Goal: Obtain resource: Obtain resource

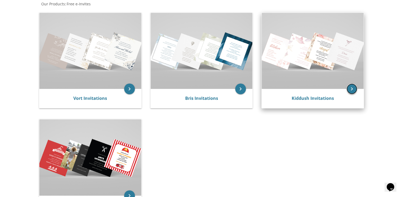
click at [352, 90] on icon "keyboard_arrow_right" at bounding box center [352, 89] width 11 height 11
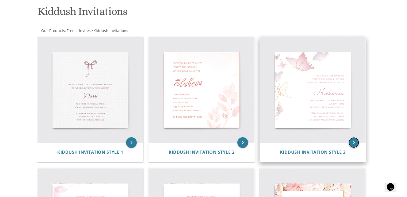
click at [352, 144] on icon "keyboard_arrow_right" at bounding box center [353, 143] width 11 height 11
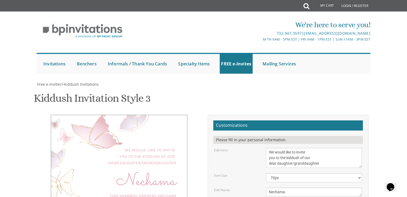
scroll to position [80, 0]
click at [268, 148] on textarea "We would like to invite you to the kiddush of our dear daughter/granddaughter" at bounding box center [314, 158] width 96 height 20
type textarea "With gratitude to Hashem Yisboruch We would like to invite you to the kiddush o…"
click at [300, 188] on textarea "Nechama" at bounding box center [314, 192] width 96 height 9
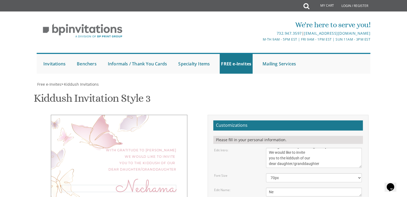
type textarea "N"
type textarea "Rachelli"
drag, startPoint x: 326, startPoint y: 99, endPoint x: 307, endPoint y: 101, distance: 18.6
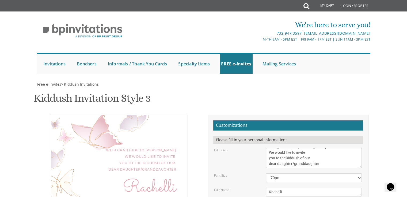
drag, startPoint x: 350, startPoint y: 109, endPoint x: 298, endPoint y: 112, distance: 51.7
type textarea "This Shabbos, Parshas Ki Savo at the Goldberg home 112 Rosebank St"
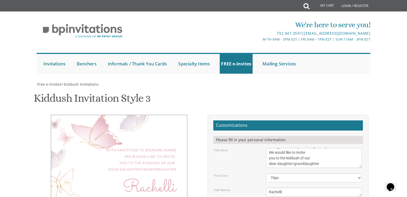
drag, startPoint x: 319, startPoint y: 125, endPoint x: 295, endPoint y: 131, distance: 24.4
drag, startPoint x: 305, startPoint y: 135, endPoint x: 271, endPoint y: 123, distance: 35.4
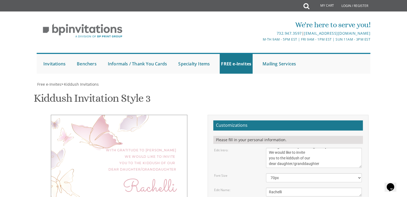
type textarea "Y"
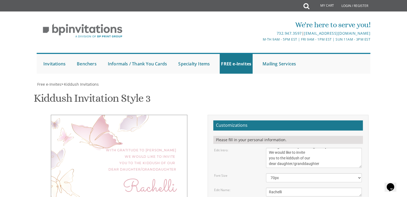
type textarea "Moshe and Devorala Goldberg Efraim and Chana Zissy Goldberg Chanoch and Zehavi …"
drag, startPoint x: 251, startPoint y: 155, endPoint x: 242, endPoint y: 160, distance: 10.3
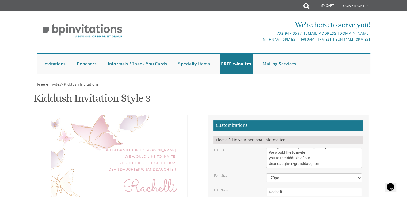
scroll to position [161, 0]
type input "goldbergleah411@gmail.com"
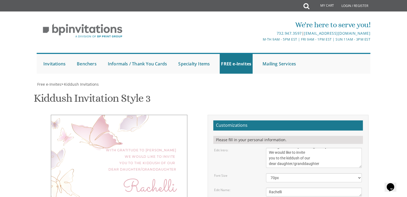
type textarea "This Shabbos, Parshas Ki Savo at the Goldberg home Men only 112 Rosebank St"
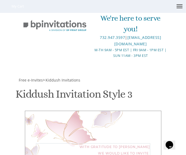
scroll to position [188, 0]
drag, startPoint x: 105, startPoint y: 121, endPoint x: 75, endPoint y: 116, distance: 30.1
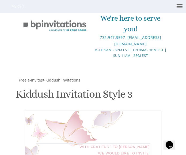
scroll to position [188, 0]
type textarea "With gratitude to Hashem We would like to invite you to the kiddush of our dear…"
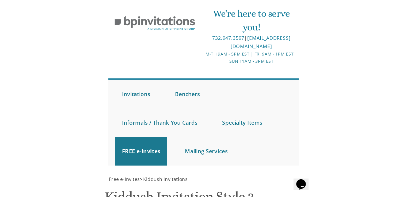
scroll to position [196, 0]
